Goal: Find specific page/section

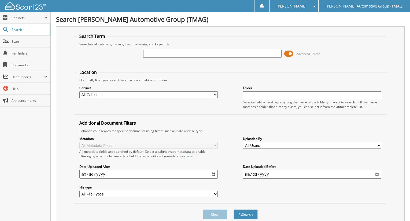
click at [194, 53] on input "text" at bounding box center [212, 54] width 138 height 8
type input "f"
type input "F25286"
click at [233, 209] on button "Search" at bounding box center [245, 214] width 24 height 10
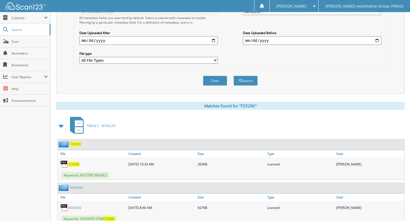
scroll to position [134, 0]
click at [72, 144] on span "F25286" at bounding box center [75, 143] width 11 height 5
